Goal: Task Accomplishment & Management: Complete application form

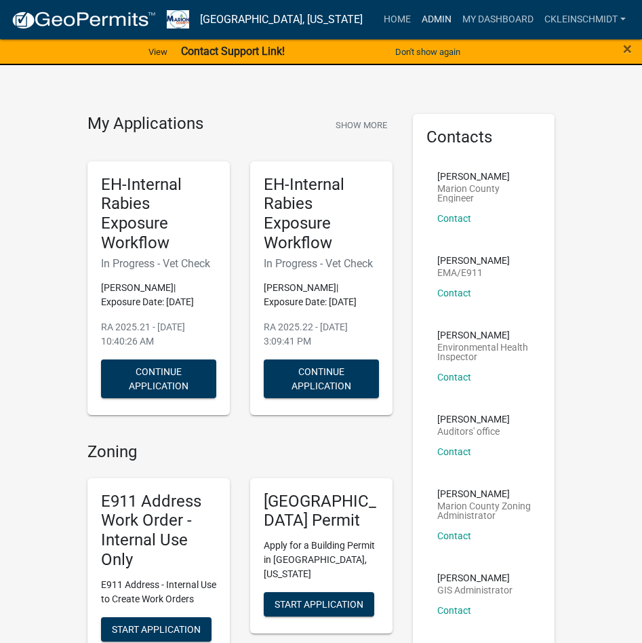
click at [435, 16] on link "Admin" at bounding box center [436, 20] width 41 height 26
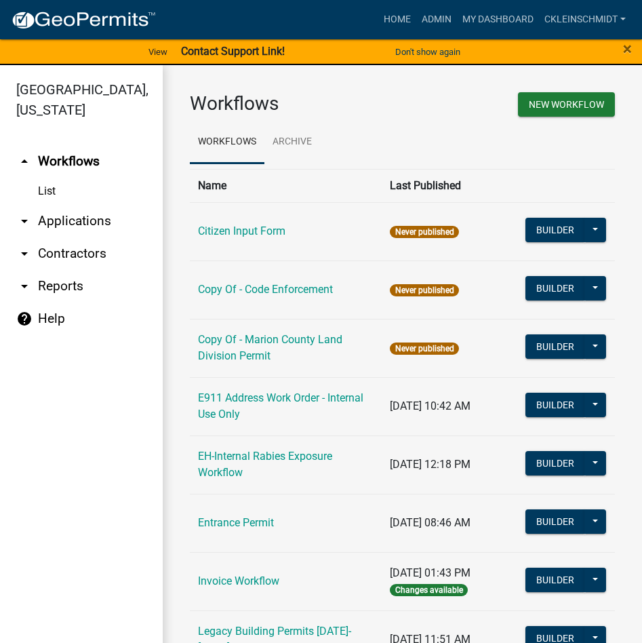
click at [62, 205] on link "arrow_drop_down Applications" at bounding box center [81, 221] width 163 height 33
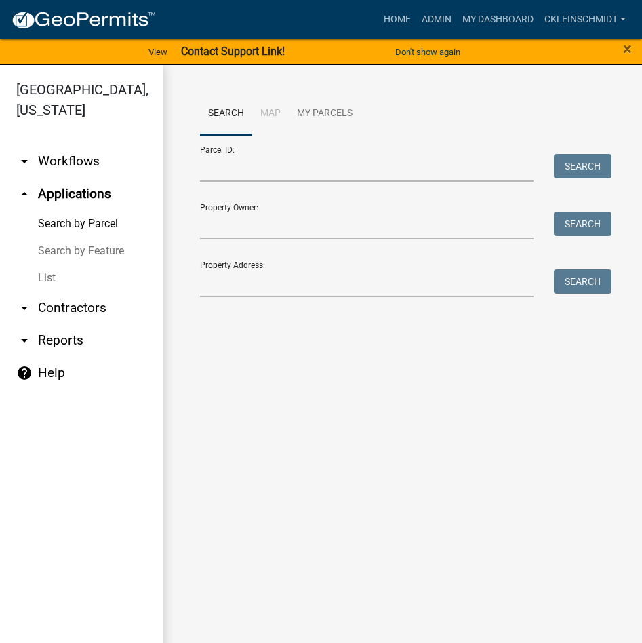
click at [43, 265] on link "List" at bounding box center [81, 278] width 163 height 27
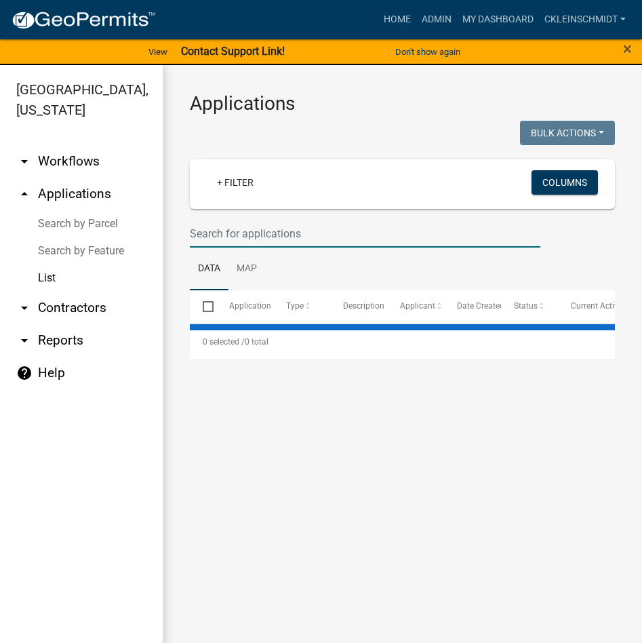
click at [272, 229] on input "text" at bounding box center [365, 234] width 351 height 28
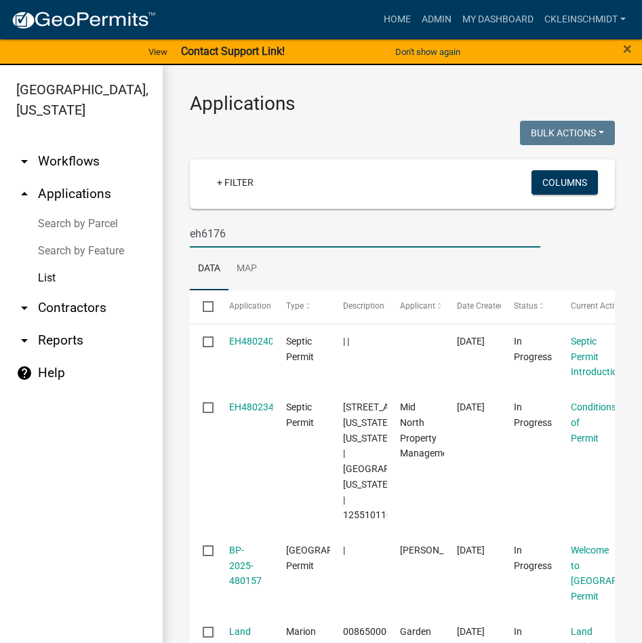
type input "eh6176"
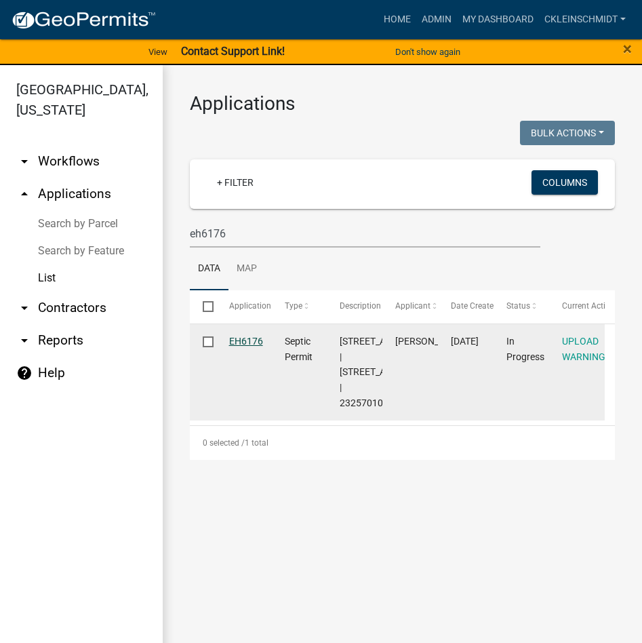
click at [250, 345] on link "EH6176" at bounding box center [246, 341] width 34 height 11
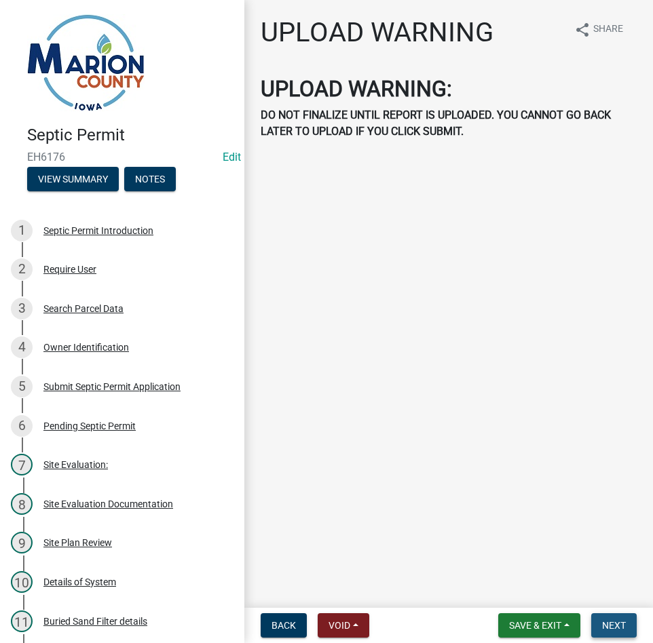
click at [610, 629] on span "Next" at bounding box center [614, 625] width 24 height 11
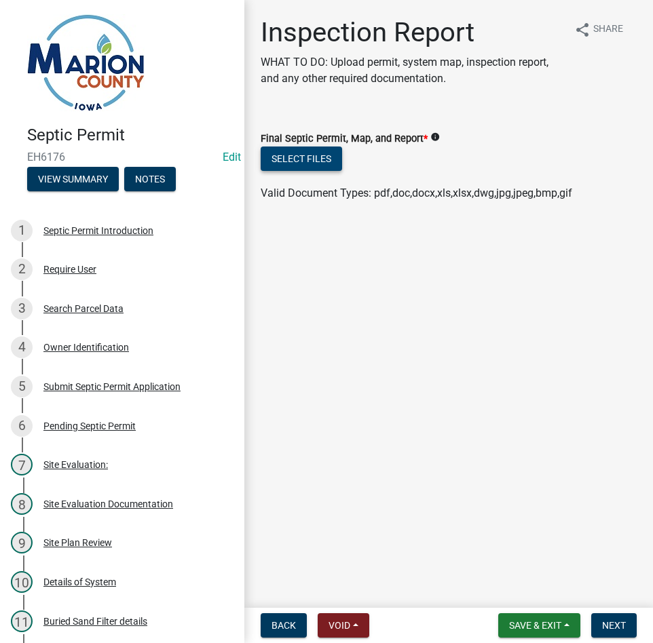
click at [296, 158] on button "Select files" at bounding box center [300, 159] width 81 height 24
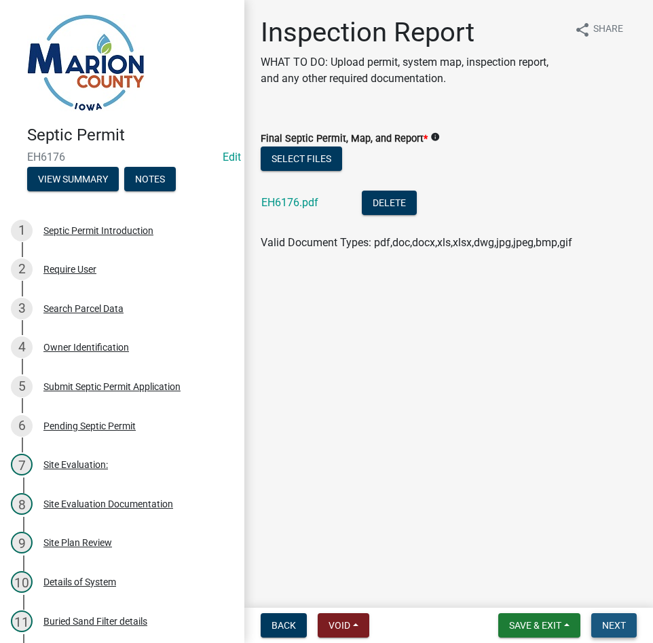
click at [617, 628] on span "Next" at bounding box center [614, 625] width 24 height 11
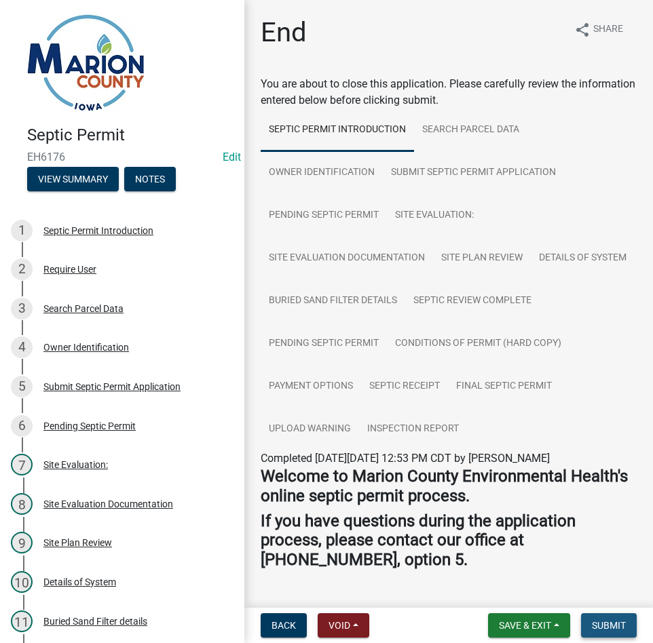
drag, startPoint x: 627, startPoint y: 633, endPoint x: 617, endPoint y: 627, distance: 11.5
click at [627, 633] on button "Submit" at bounding box center [609, 625] width 56 height 24
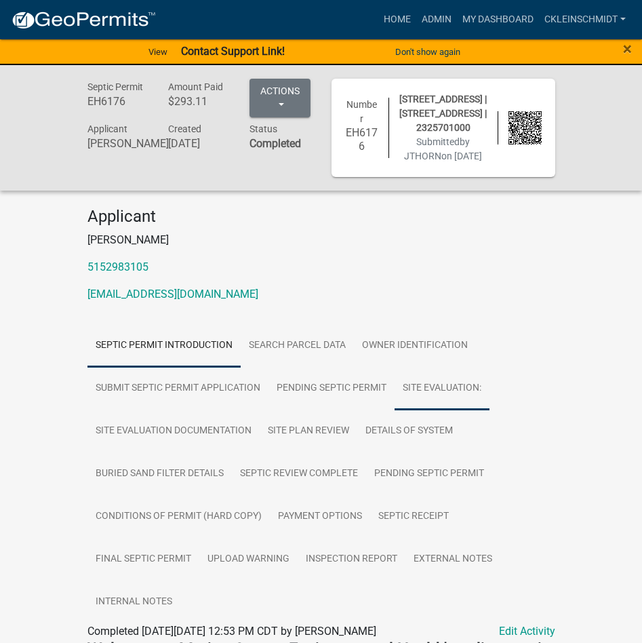
click at [450, 410] on link "Site Evaluation:" at bounding box center [442, 388] width 95 height 43
click at [442, 410] on link "Site Evaluation:" at bounding box center [442, 388] width 95 height 43
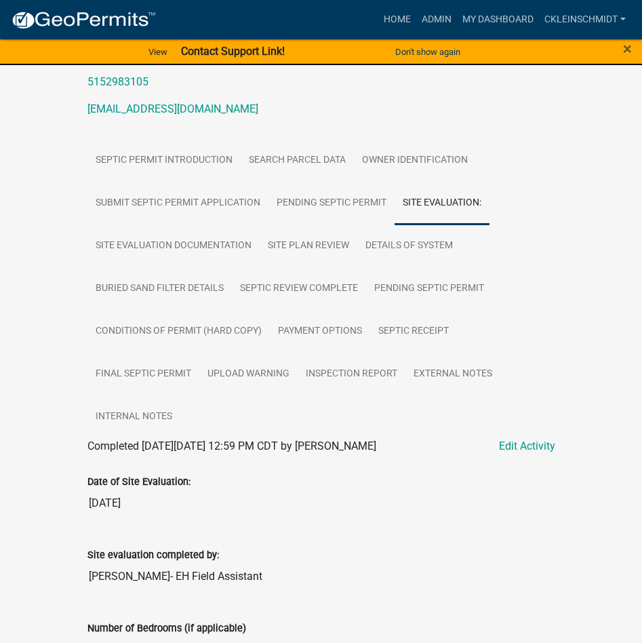
scroll to position [271, 0]
